Goal: Navigation & Orientation: Find specific page/section

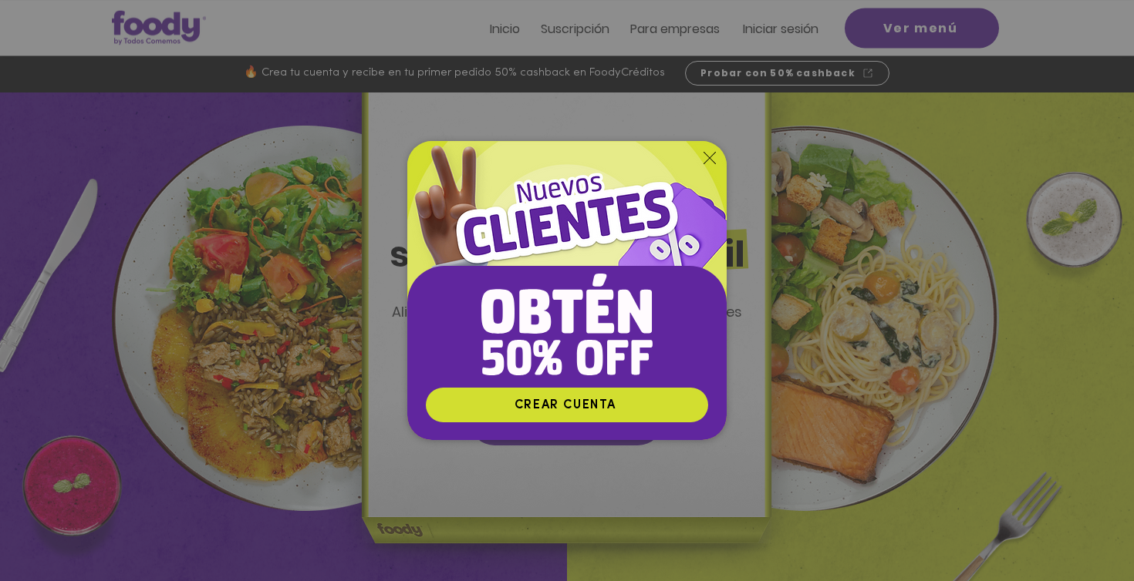
click at [712, 160] on icon "Volver al sitio" at bounding box center [709, 158] width 12 height 12
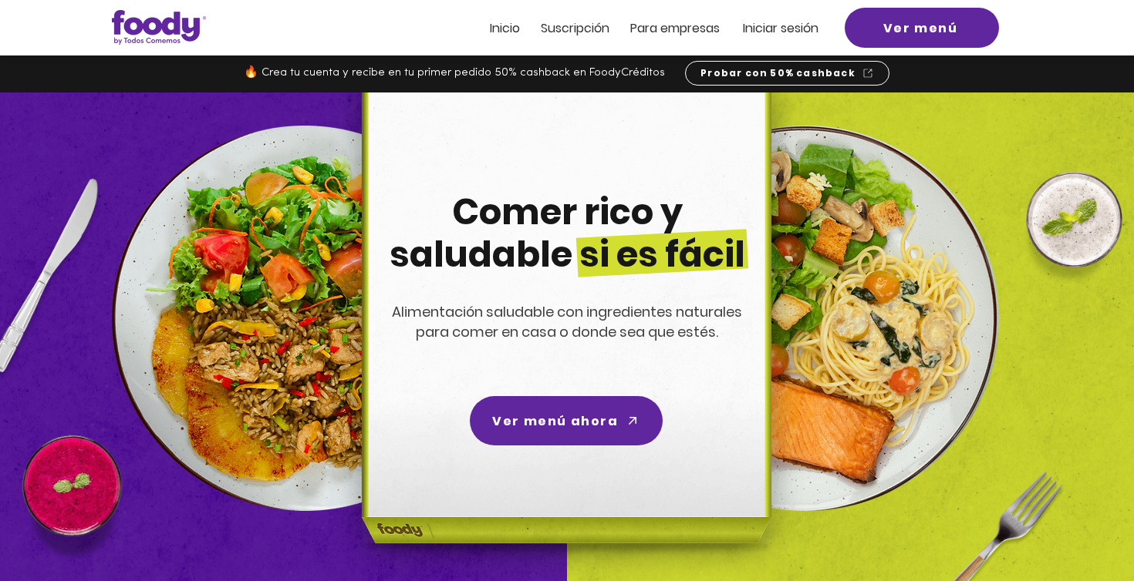
click at [827, 334] on img at bounding box center [806, 319] width 386 height 386
click at [649, 397] on div "Ver menú ahora" at bounding box center [566, 420] width 193 height 49
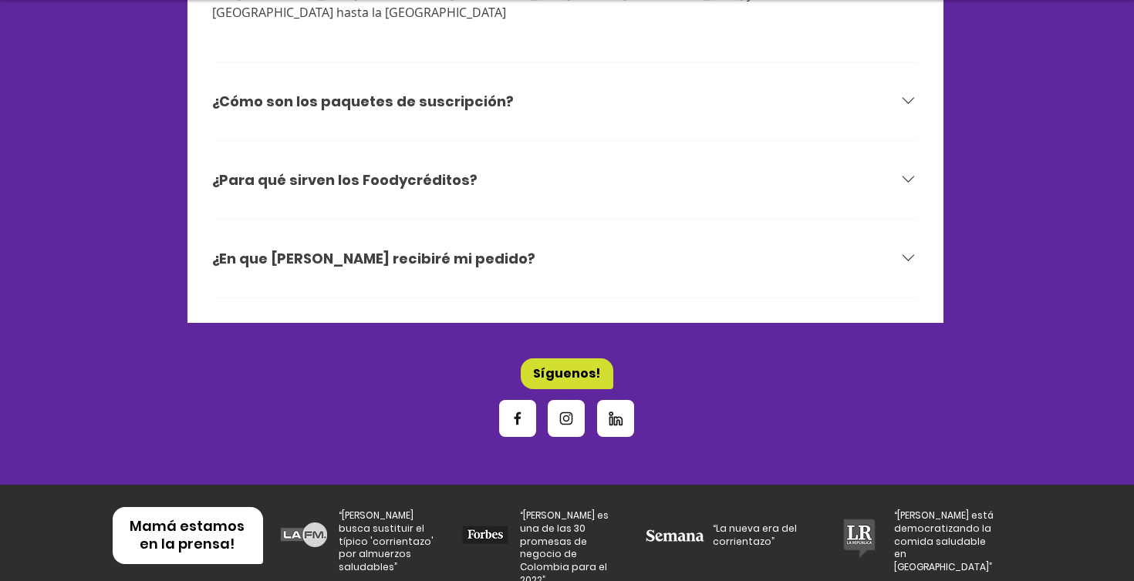
scroll to position [5295, 0]
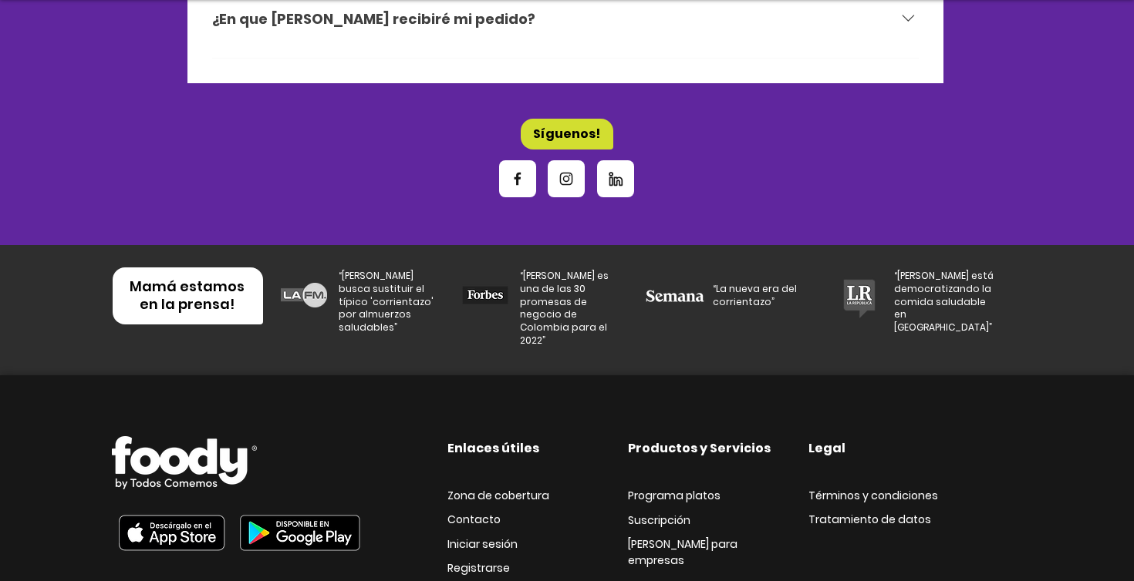
click at [180, 436] on img at bounding box center [184, 462] width 145 height 53
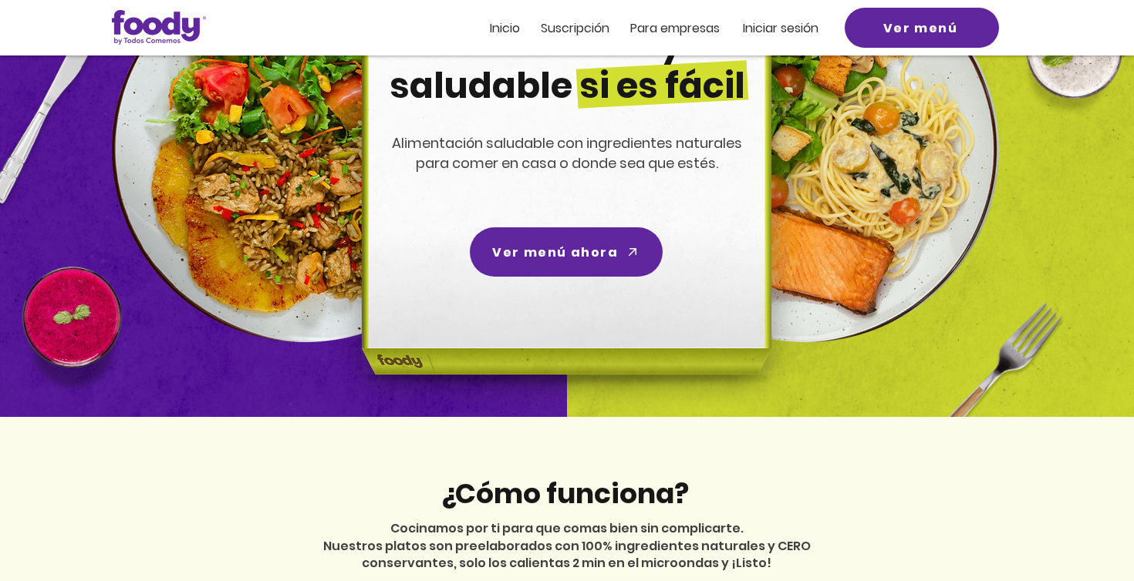
scroll to position [0, 0]
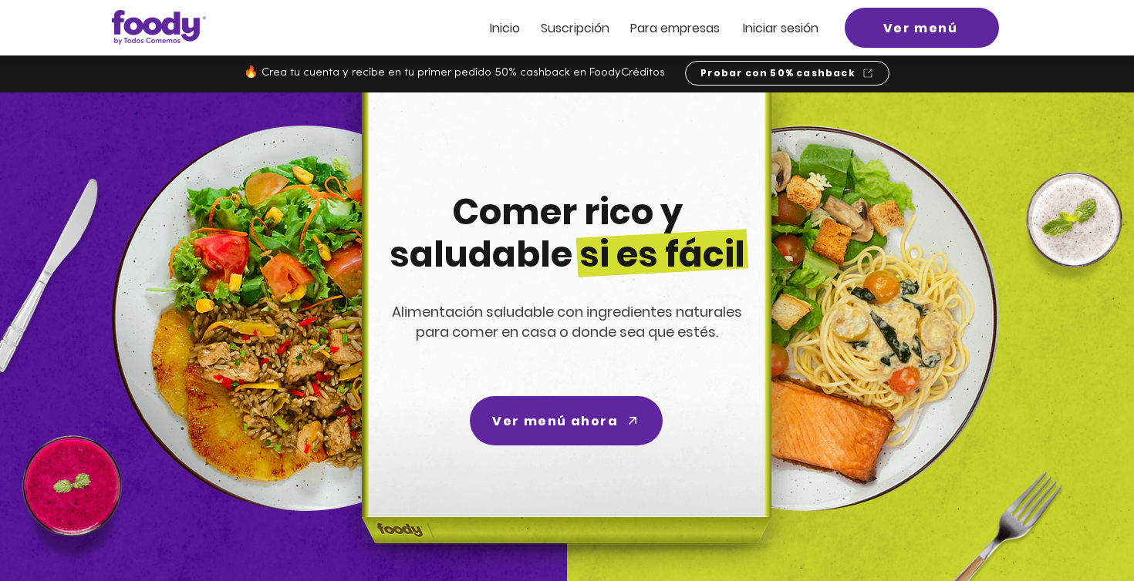
click at [674, 26] on span "ra empresas" at bounding box center [682, 28] width 75 height 18
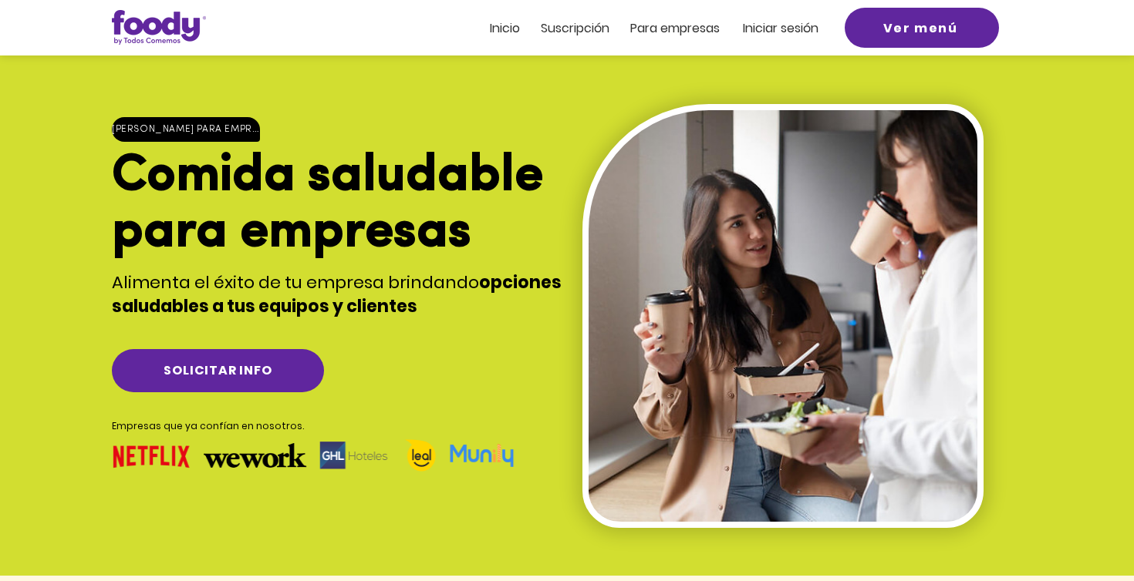
click at [773, 42] on div at bounding box center [567, 28] width 1134 height 56
click at [756, 29] on span "Iniciar sesión" at bounding box center [781, 28] width 76 height 18
